Goal: Task Accomplishment & Management: Use online tool/utility

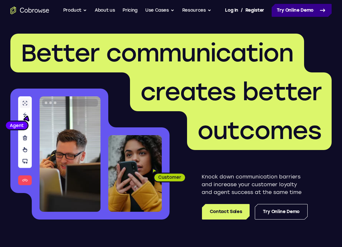
click at [300, 9] on link "Try Online Demo" at bounding box center [301, 10] width 60 height 13
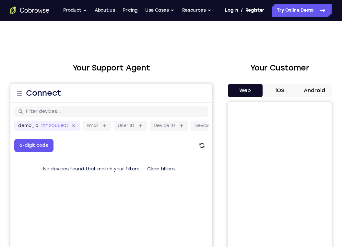
click at [308, 89] on button "Android" at bounding box center [314, 90] width 35 height 13
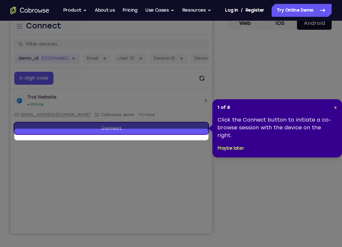
scroll to position [69, 0]
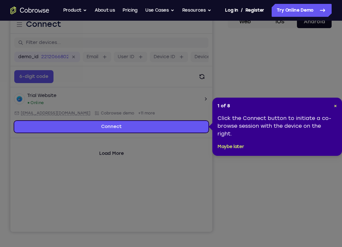
click at [246, 185] on icon at bounding box center [171, 123] width 342 height 247
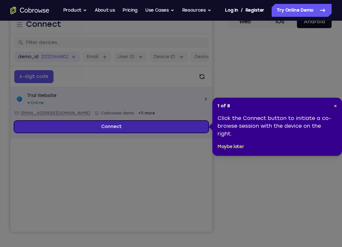
click at [200, 125] on link "Connect" at bounding box center [111, 127] width 194 height 12
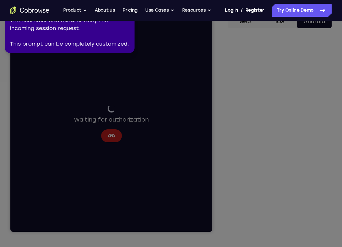
click at [212, 94] on icon at bounding box center [169, 122] width 344 height 250
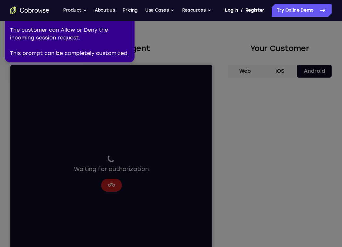
scroll to position [38, 0]
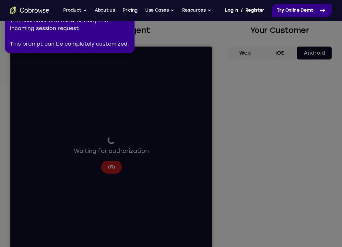
click at [295, 7] on link "Try Online Demo" at bounding box center [301, 10] width 60 height 13
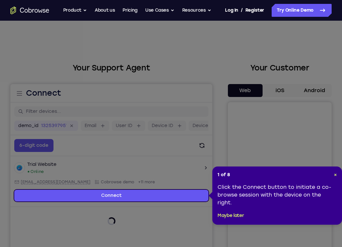
click at [314, 88] on icon at bounding box center [171, 123] width 342 height 247
click at [336, 173] on span "×" at bounding box center [335, 175] width 3 height 6
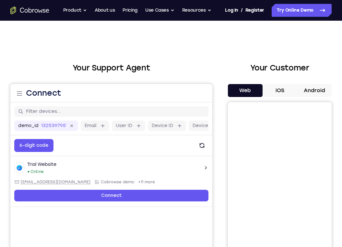
click at [315, 94] on button "Android" at bounding box center [314, 90] width 35 height 13
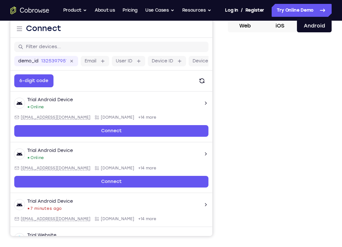
scroll to position [65, 0]
